Goal: Find specific page/section: Find specific page/section

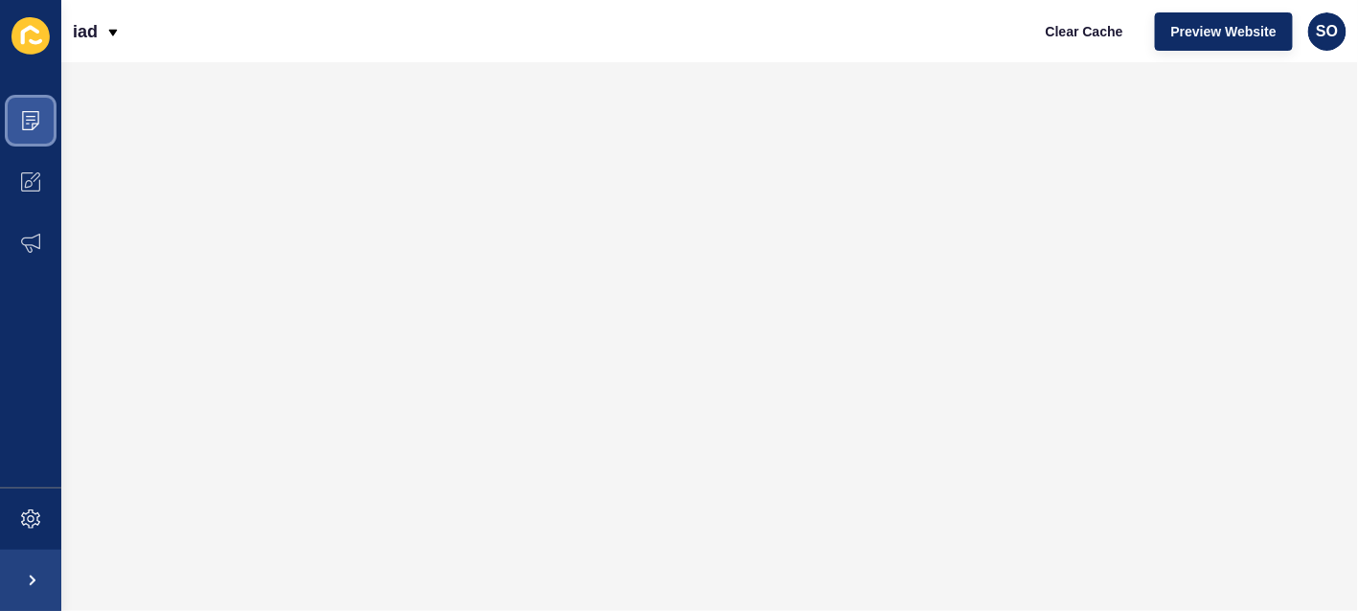
click at [40, 129] on span at bounding box center [30, 120] width 61 height 61
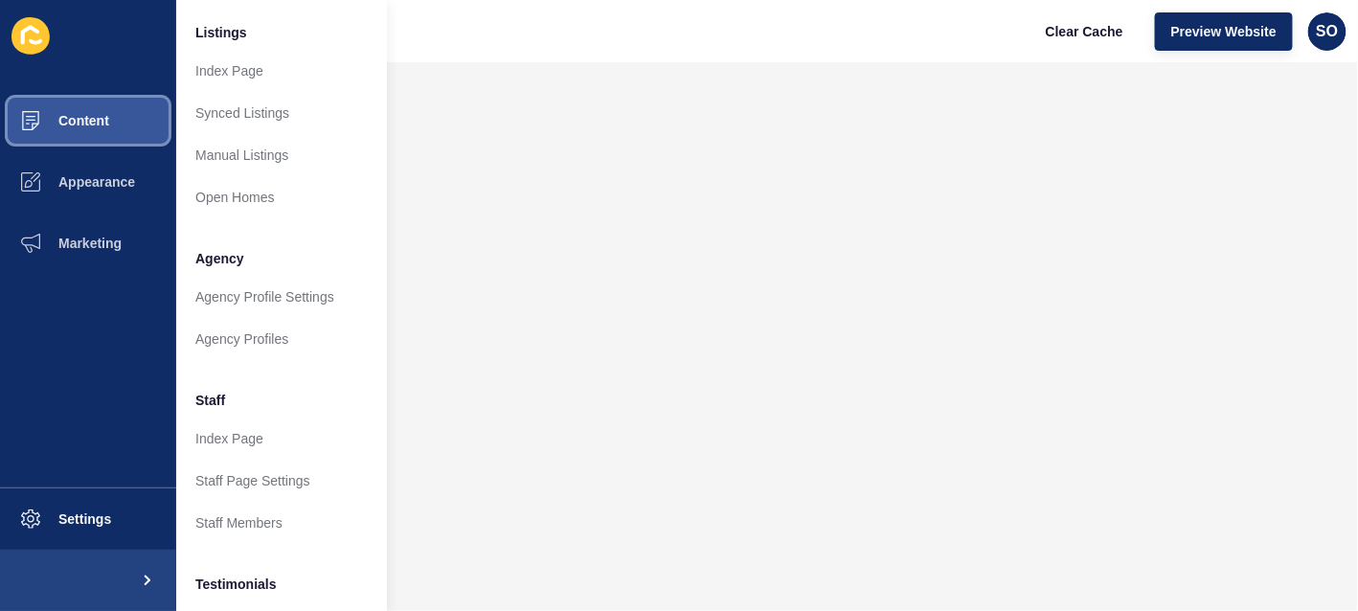
scroll to position [478, 0]
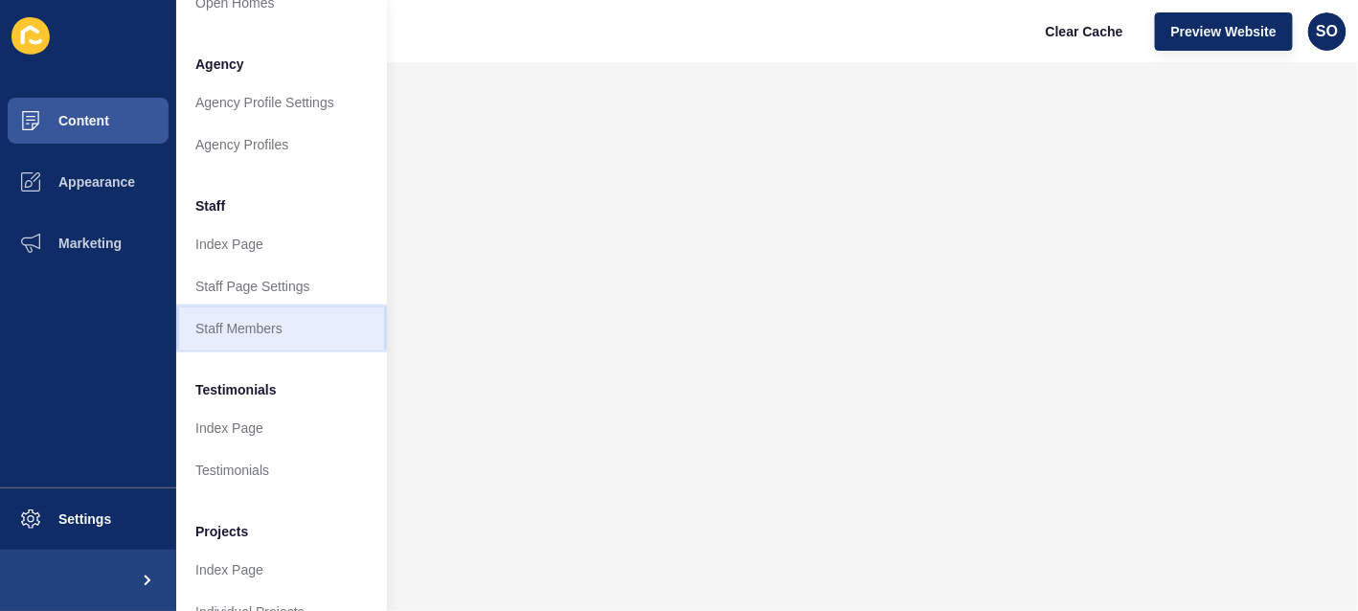
click at [257, 332] on link "Staff Members" at bounding box center [281, 328] width 211 height 42
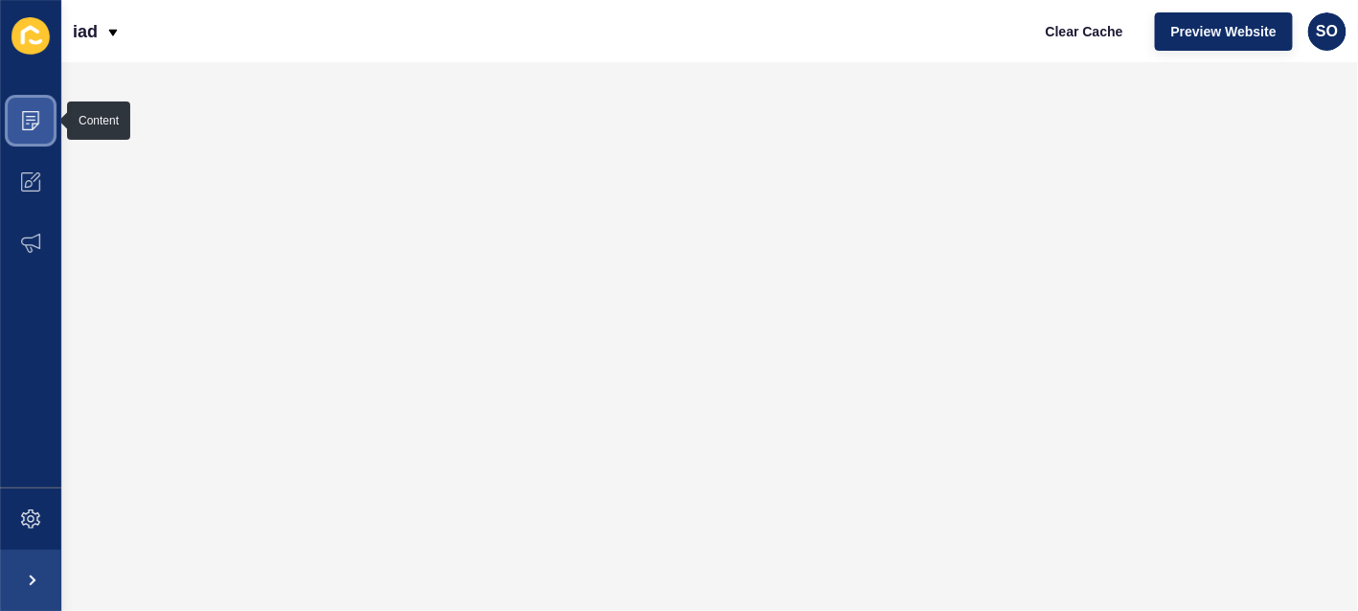
click at [36, 122] on icon at bounding box center [30, 120] width 19 height 19
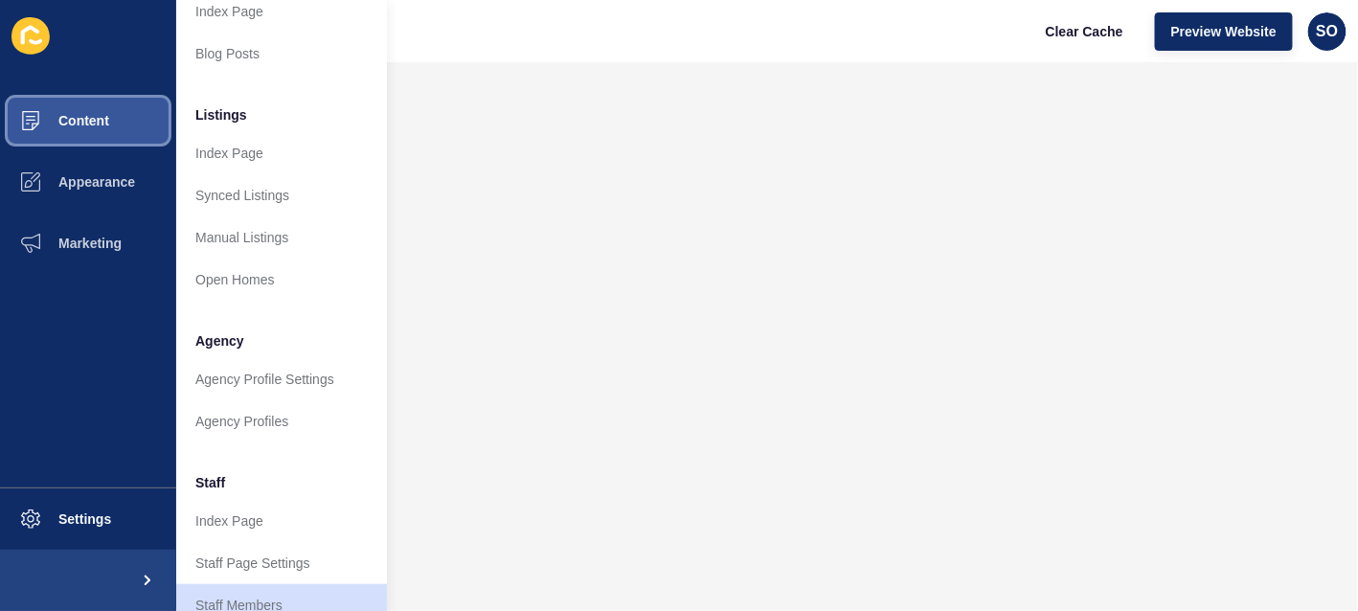
scroll to position [286, 0]
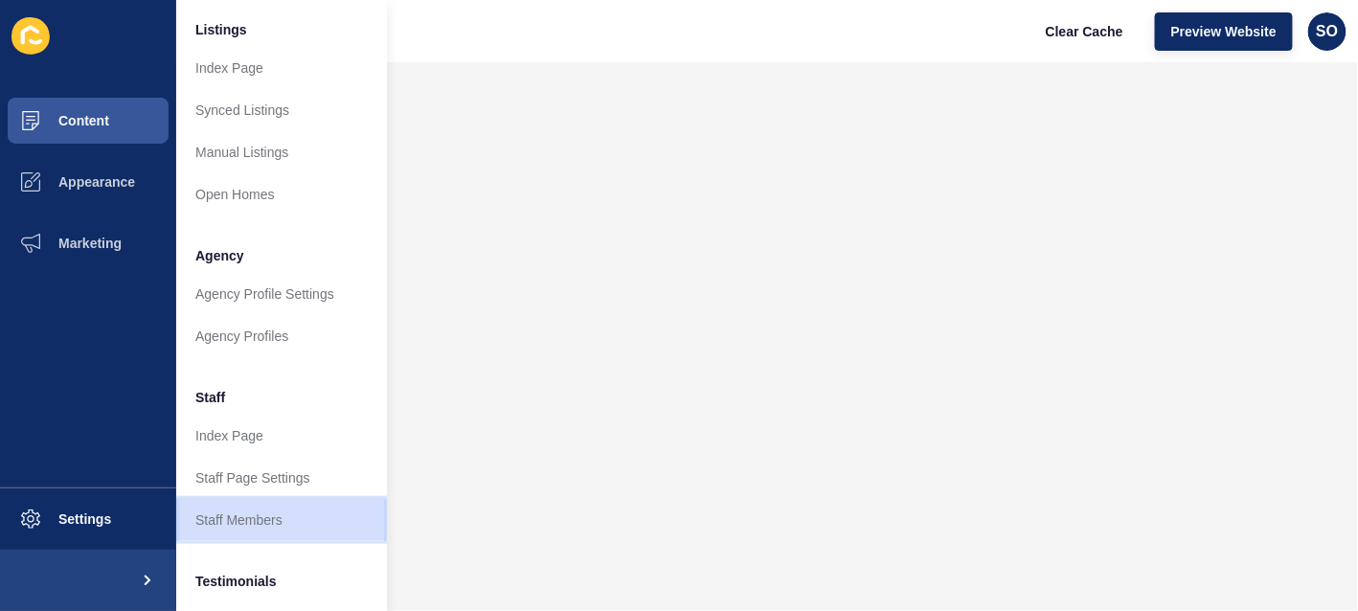
click at [302, 513] on link "Staff Members" at bounding box center [281, 520] width 211 height 42
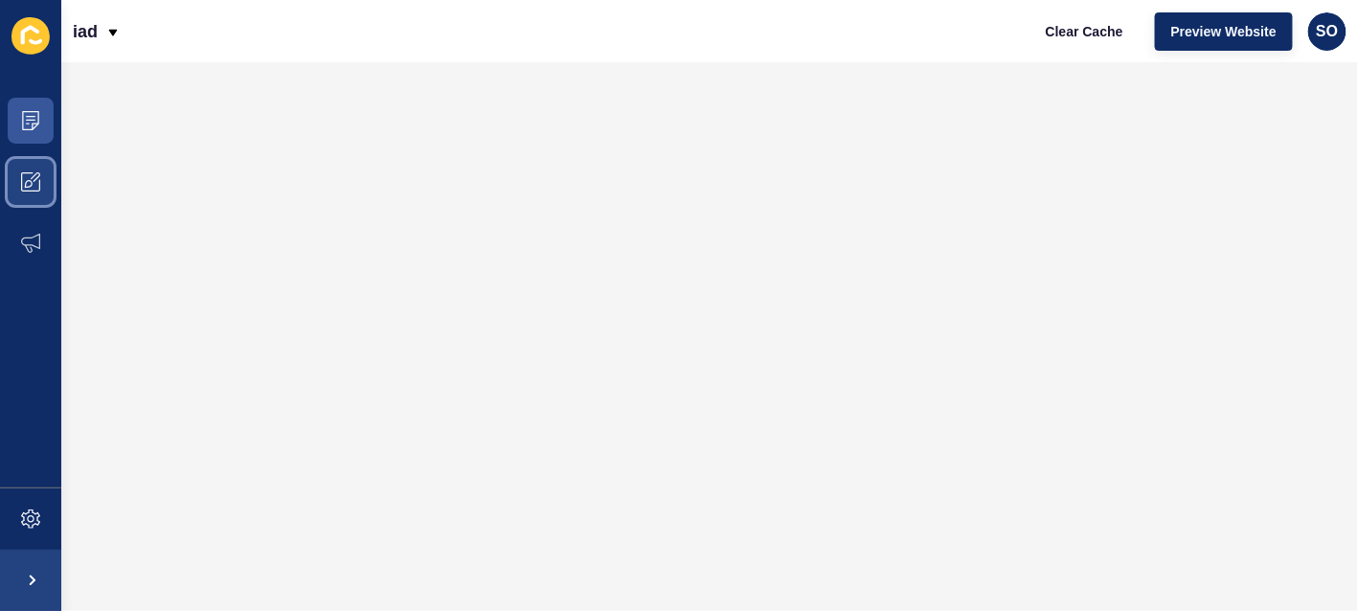
click at [36, 191] on icon at bounding box center [30, 181] width 19 height 19
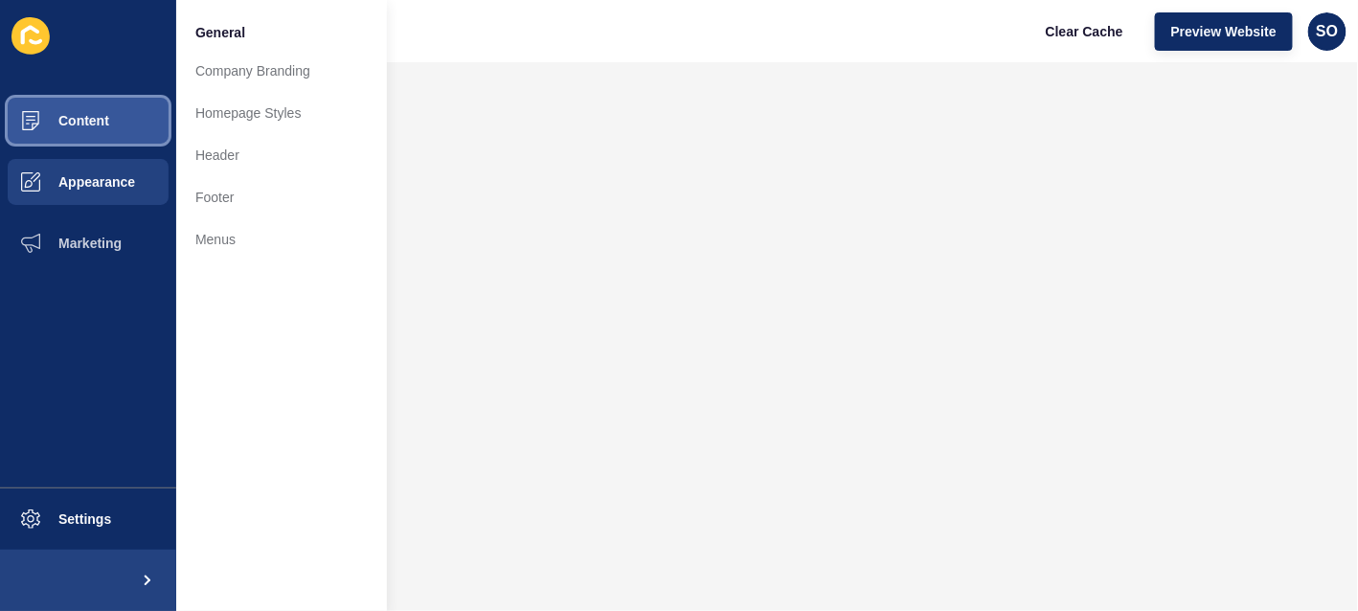
click at [91, 122] on span "Content" at bounding box center [53, 120] width 112 height 15
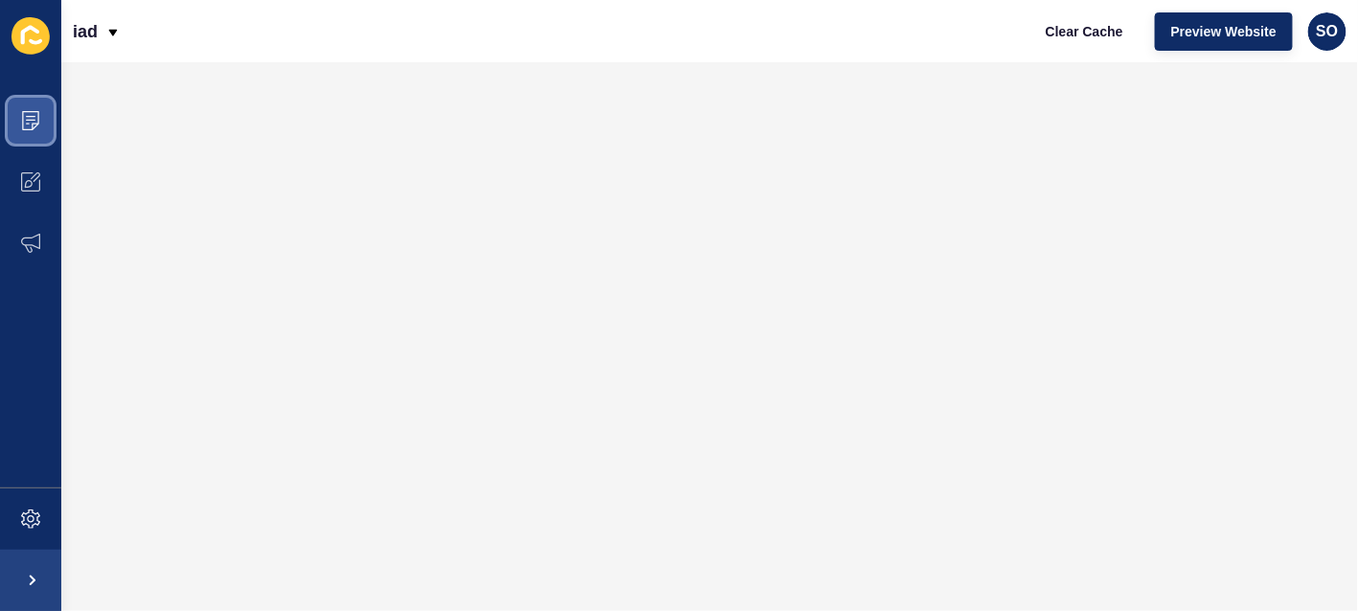
click at [37, 122] on icon at bounding box center [30, 120] width 17 height 19
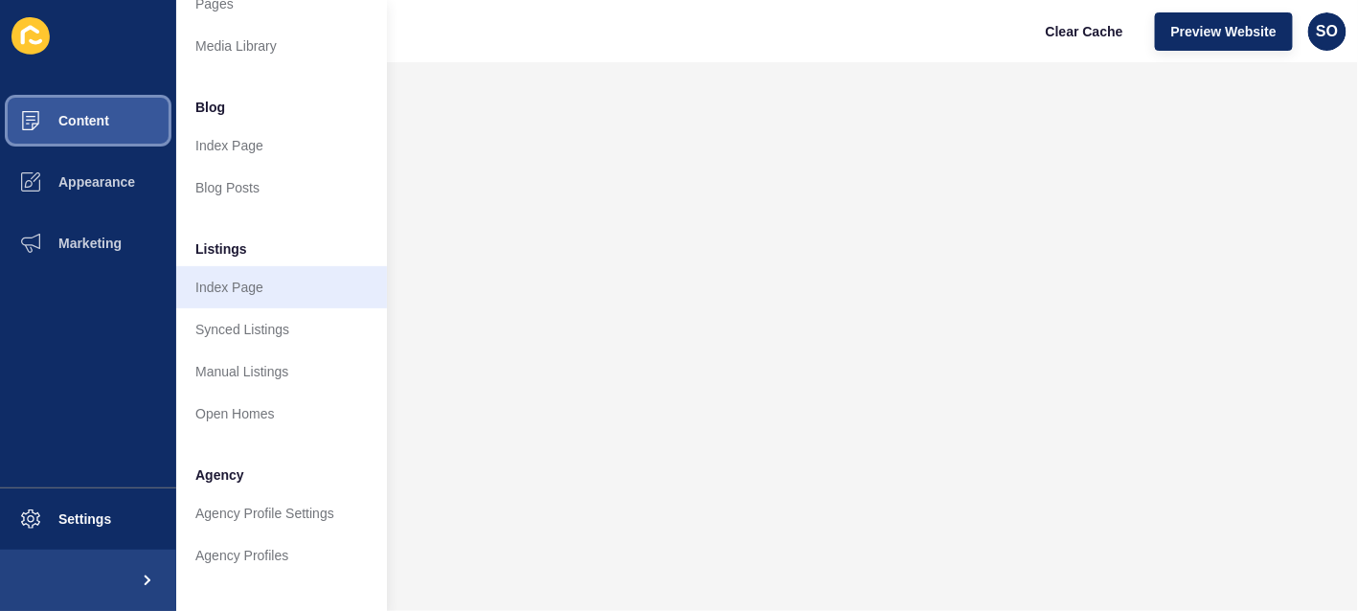
scroll to position [95, 0]
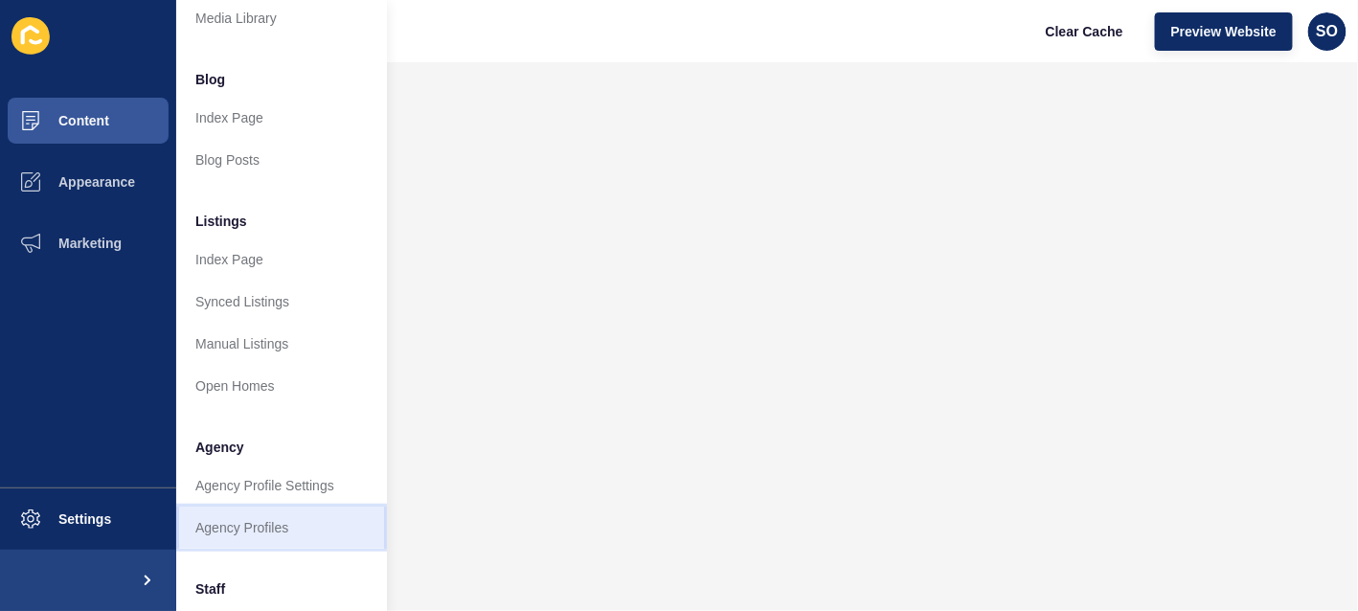
click at [285, 516] on link "Agency Profiles" at bounding box center [281, 528] width 211 height 42
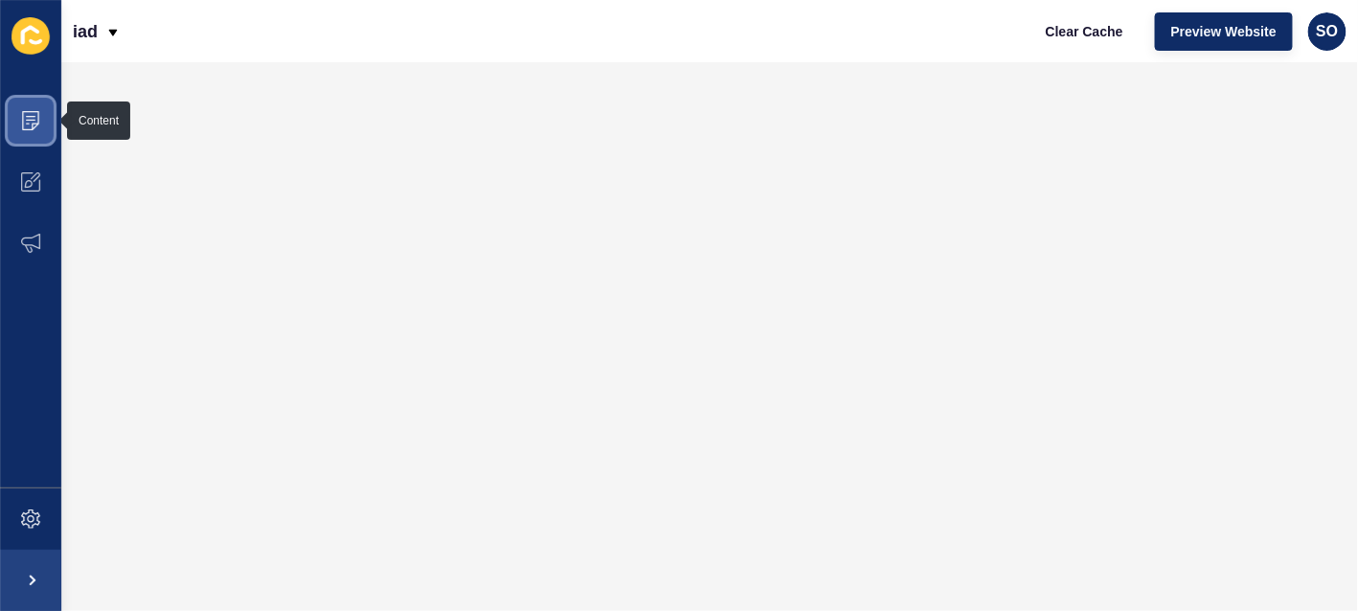
click at [38, 123] on icon at bounding box center [30, 120] width 17 height 19
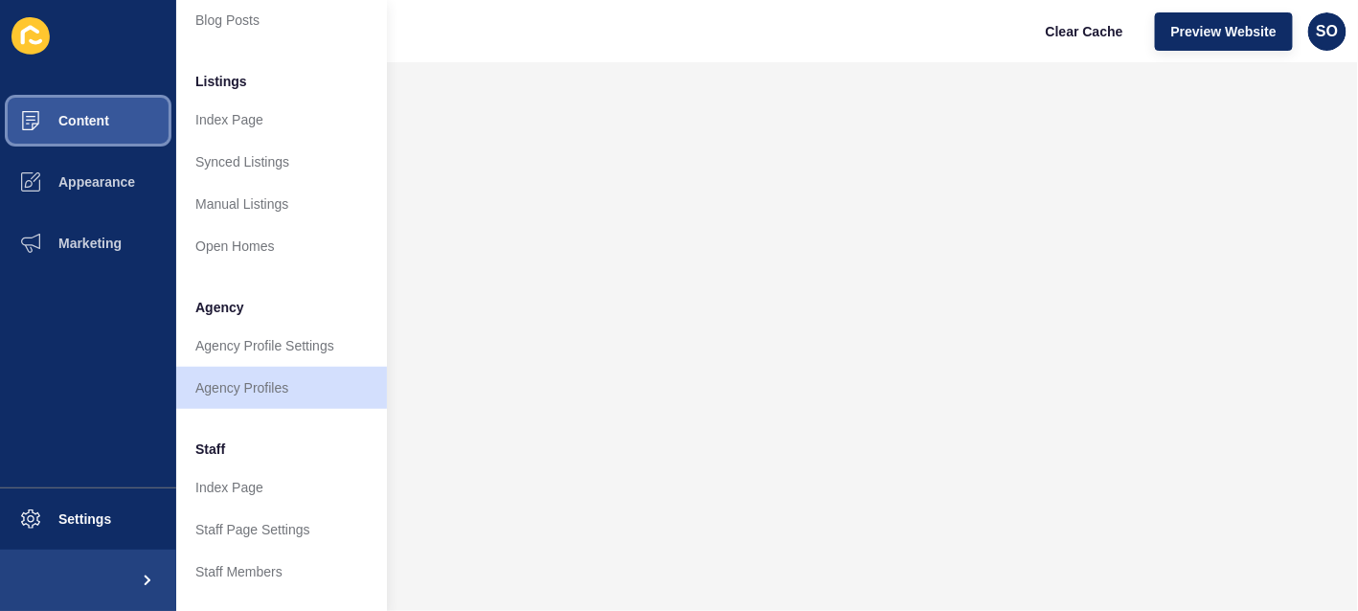
scroll to position [286, 0]
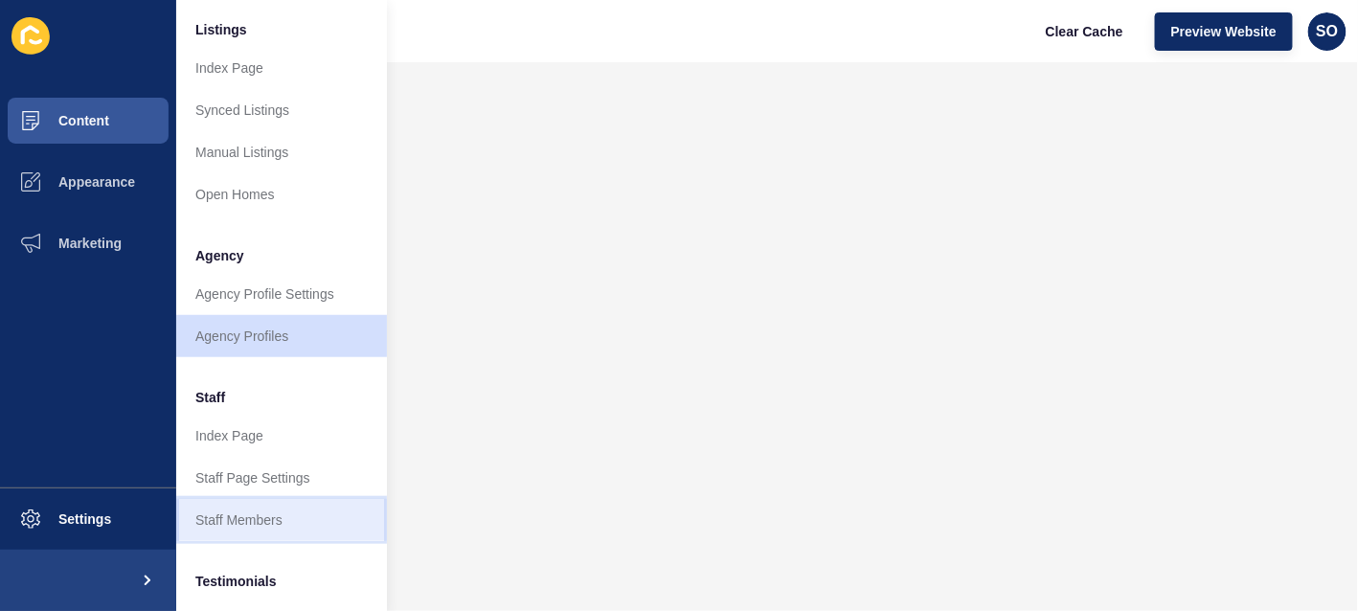
click at [307, 513] on link "Staff Members" at bounding box center [281, 520] width 211 height 42
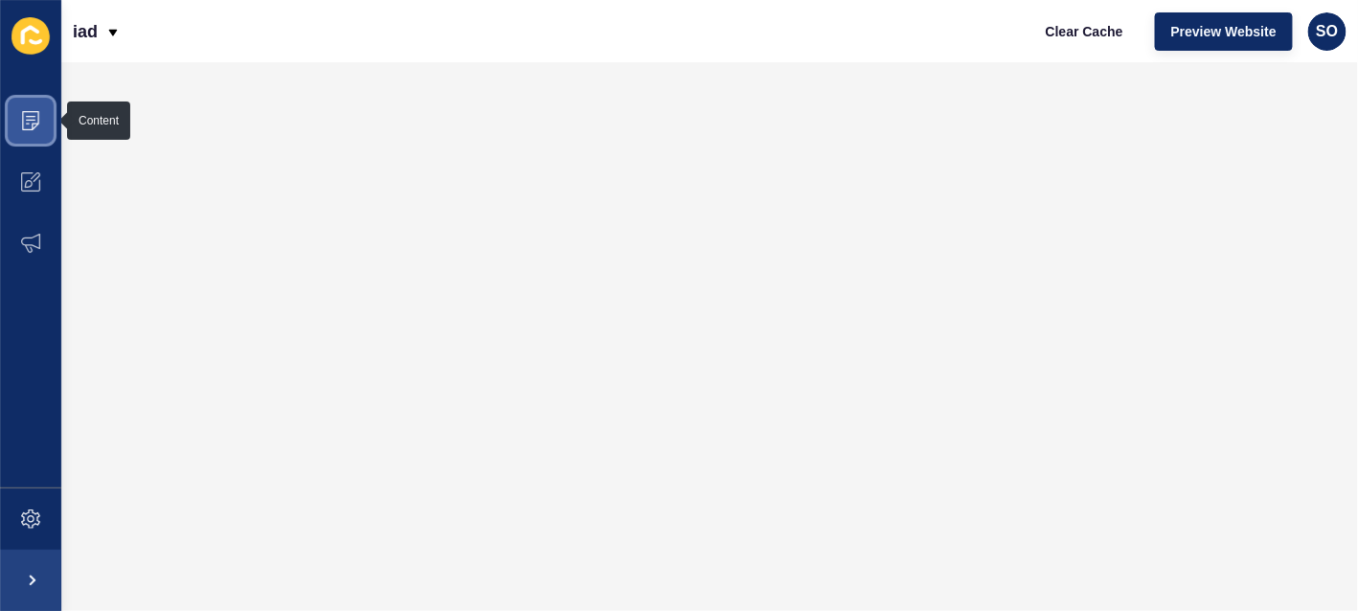
click at [38, 125] on icon at bounding box center [30, 120] width 19 height 19
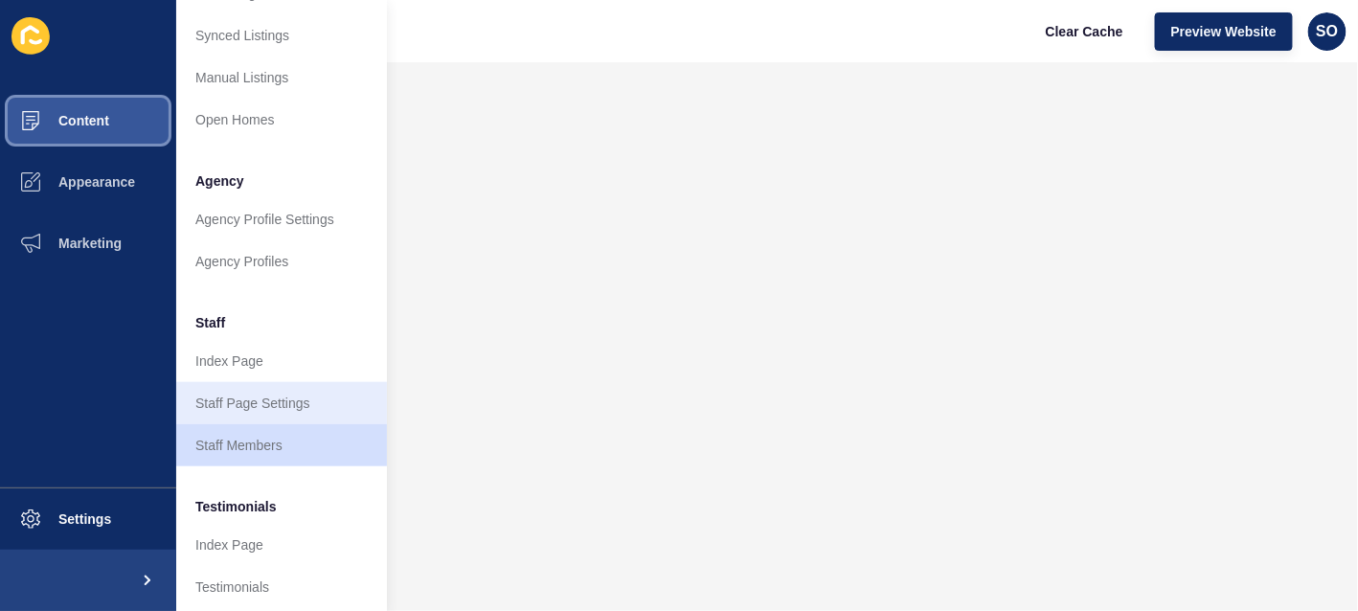
scroll to position [383, 0]
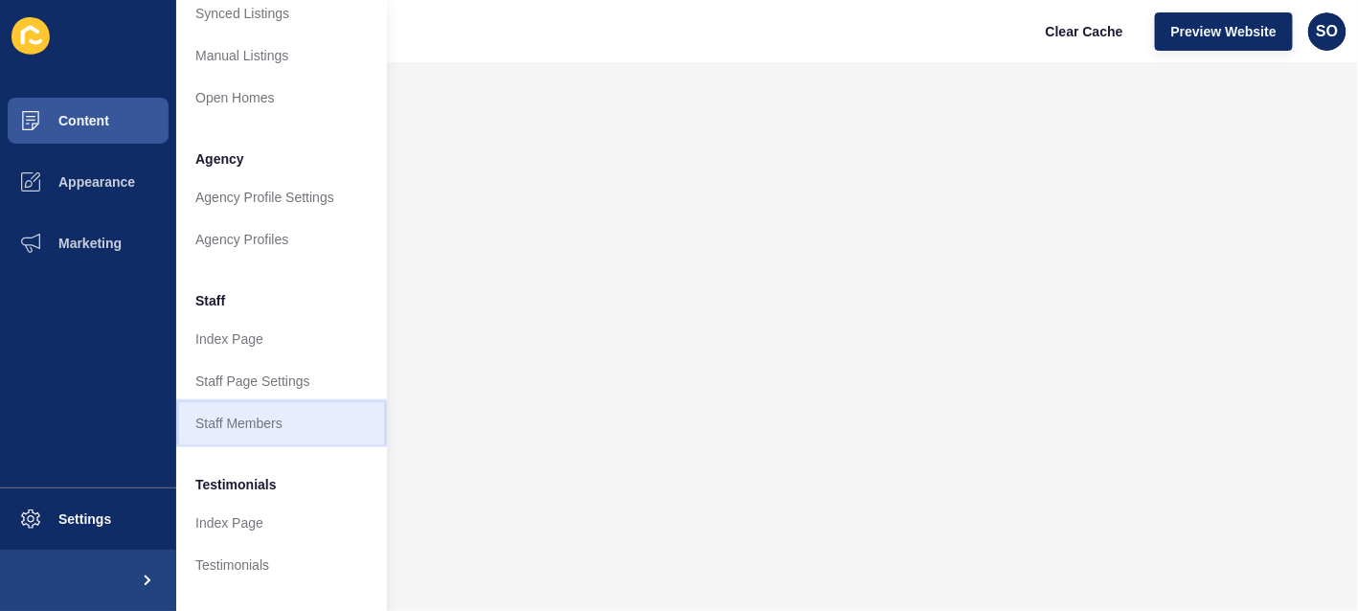
click at [282, 430] on link "Staff Members" at bounding box center [281, 423] width 211 height 42
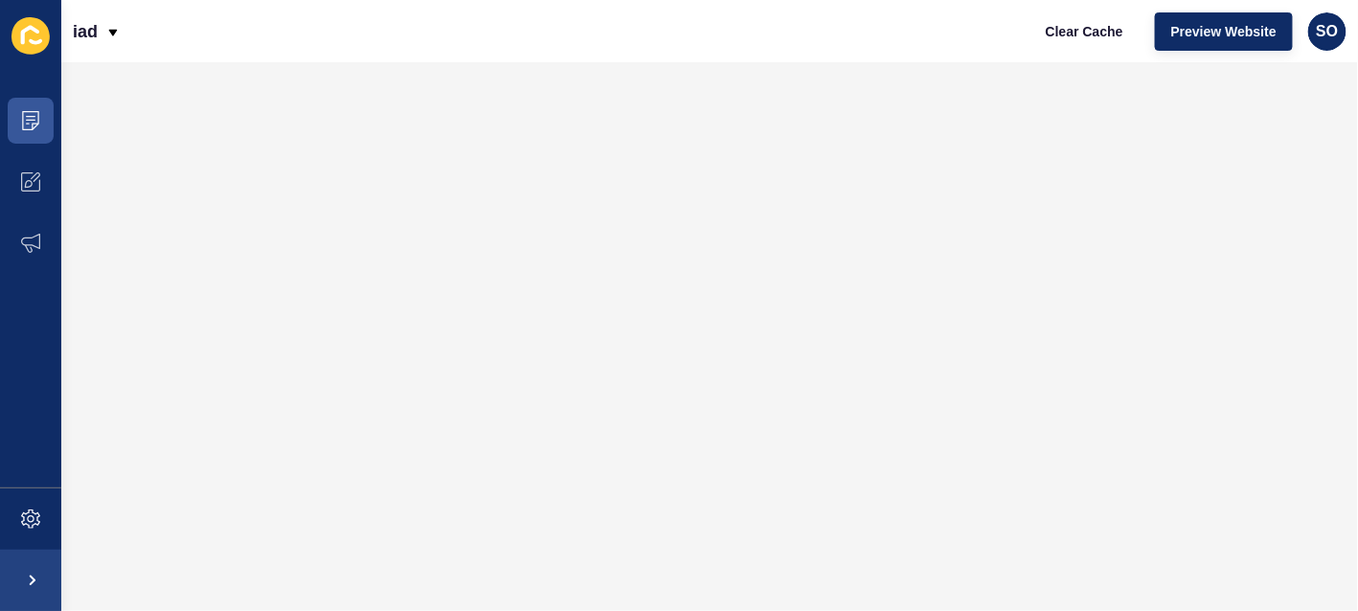
scroll to position [0, 0]
click at [34, 121] on icon at bounding box center [30, 120] width 19 height 19
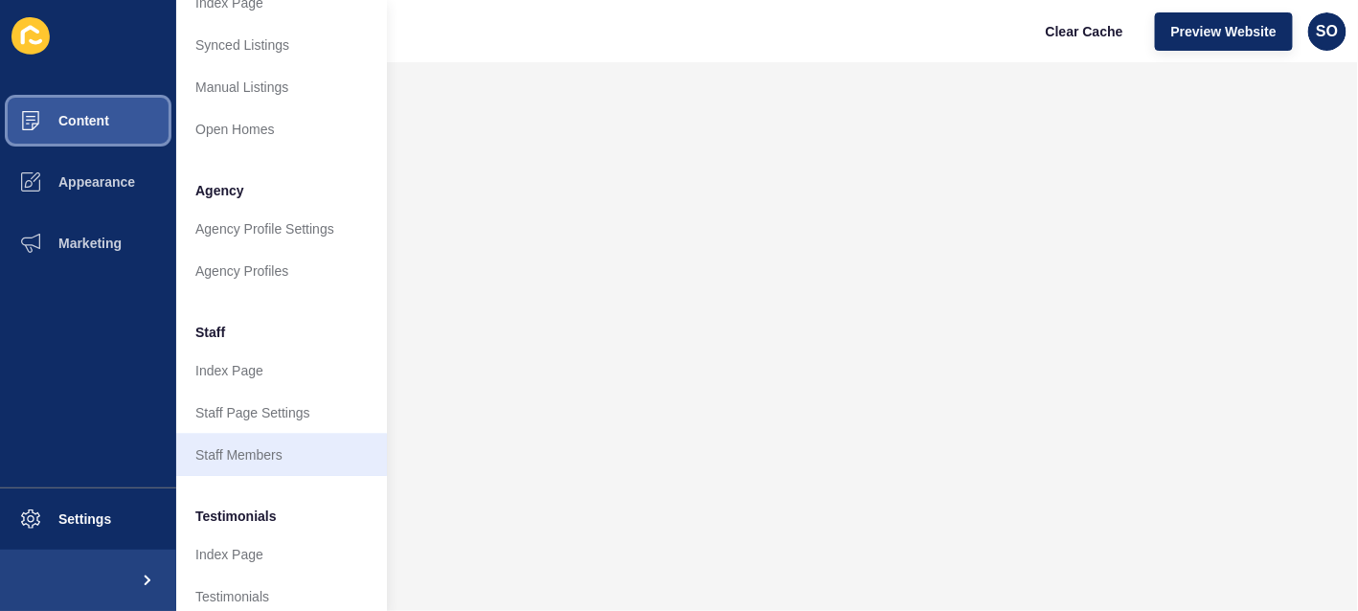
scroll to position [383, 0]
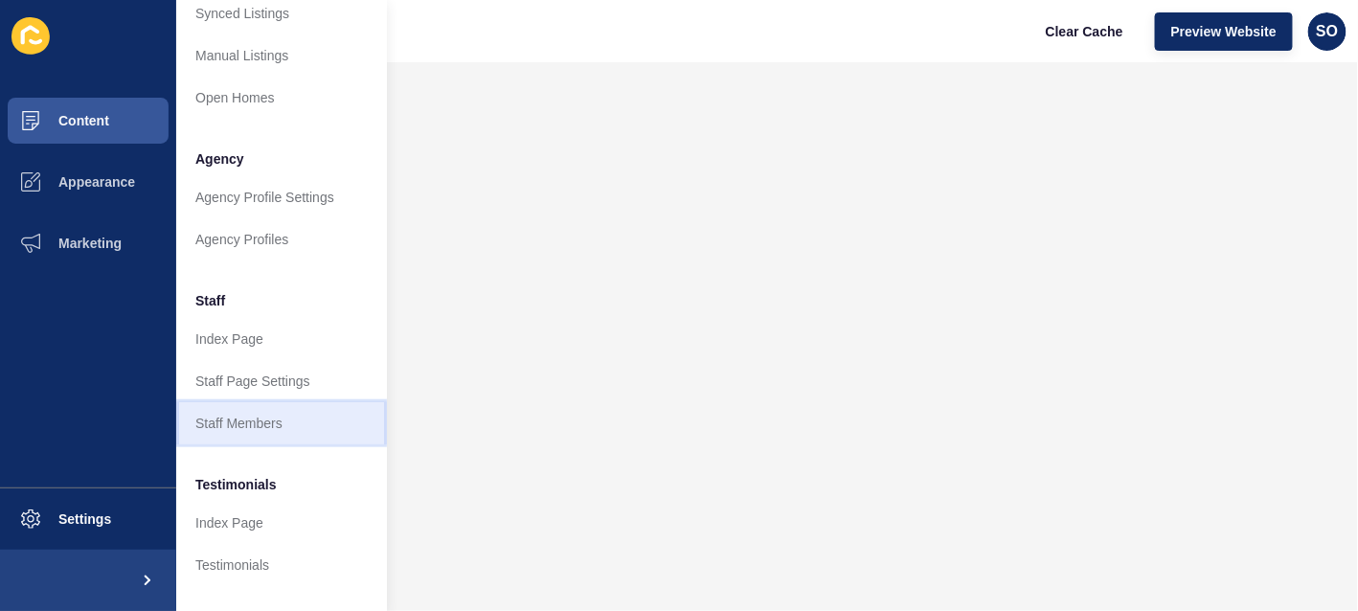
click at [313, 417] on link "Staff Members" at bounding box center [281, 423] width 211 height 42
